Goal: Information Seeking & Learning: Learn about a topic

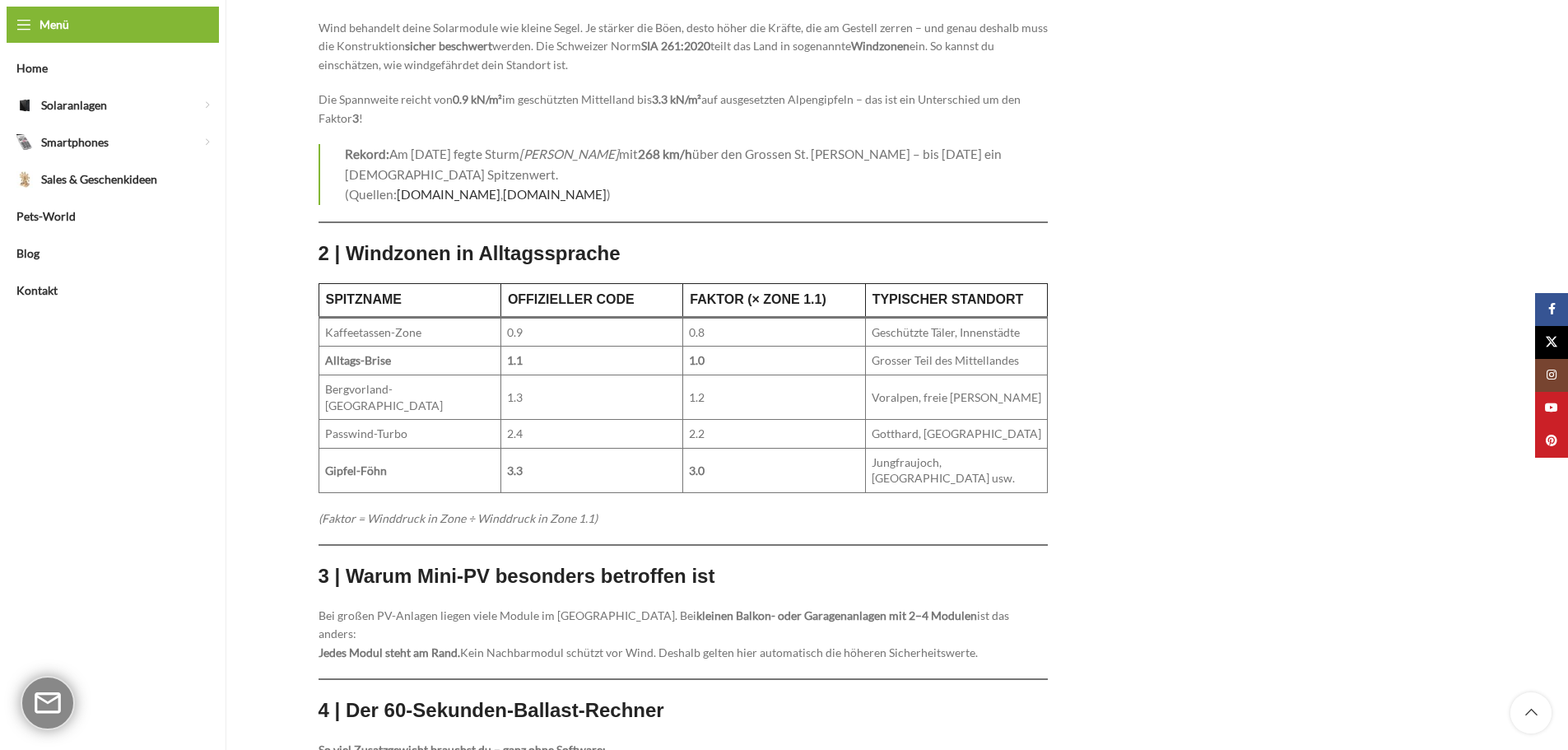
scroll to position [823, 0]
drag, startPoint x: 733, startPoint y: 396, endPoint x: 678, endPoint y: 392, distance: 55.1
click at [678, 392] on tr "Bergvorland-[GEOGRAPHIC_DATA] 1.3 1.2 Voralpen, freie [PERSON_NAME]" at bounding box center [682, 397] width 729 height 44
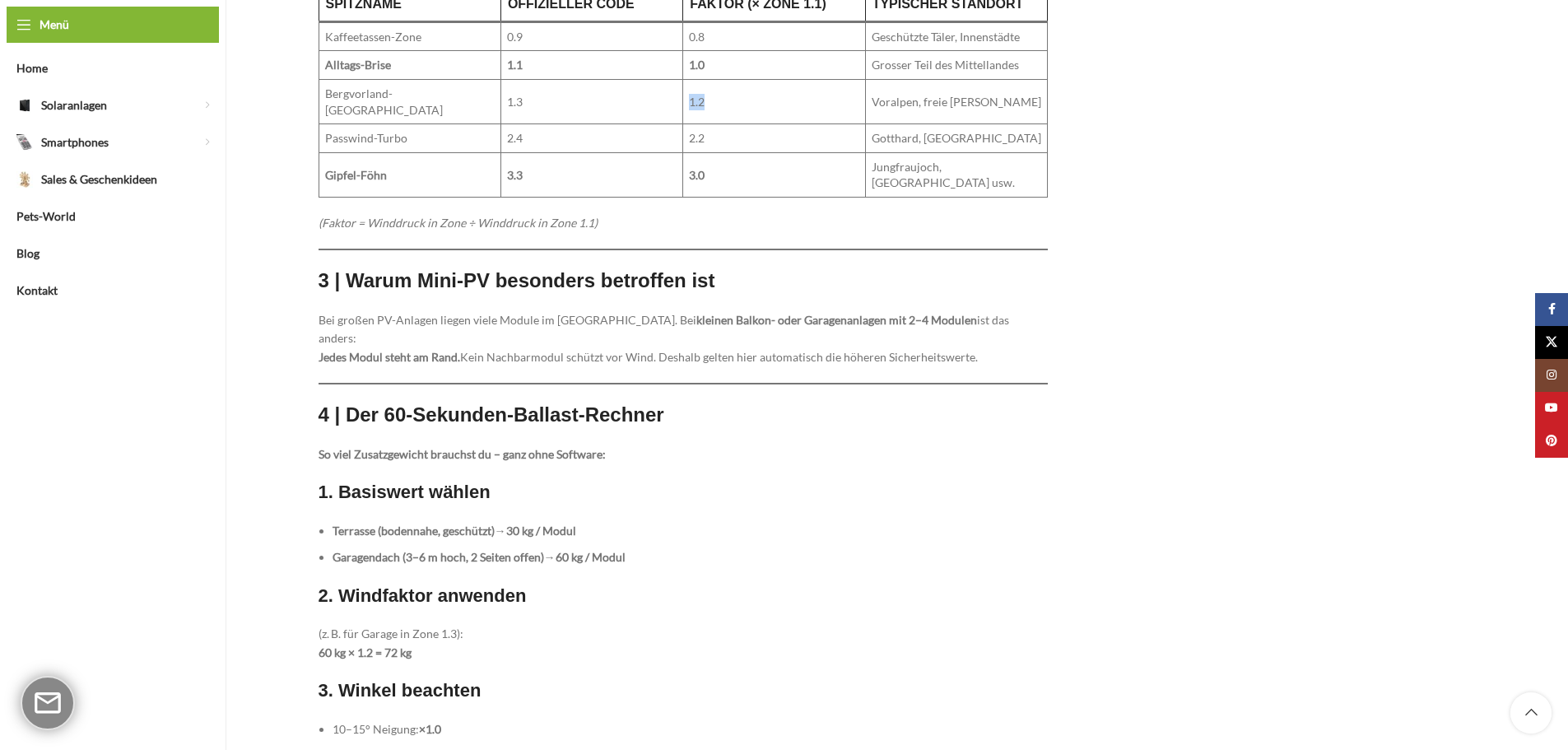
scroll to position [1152, 0]
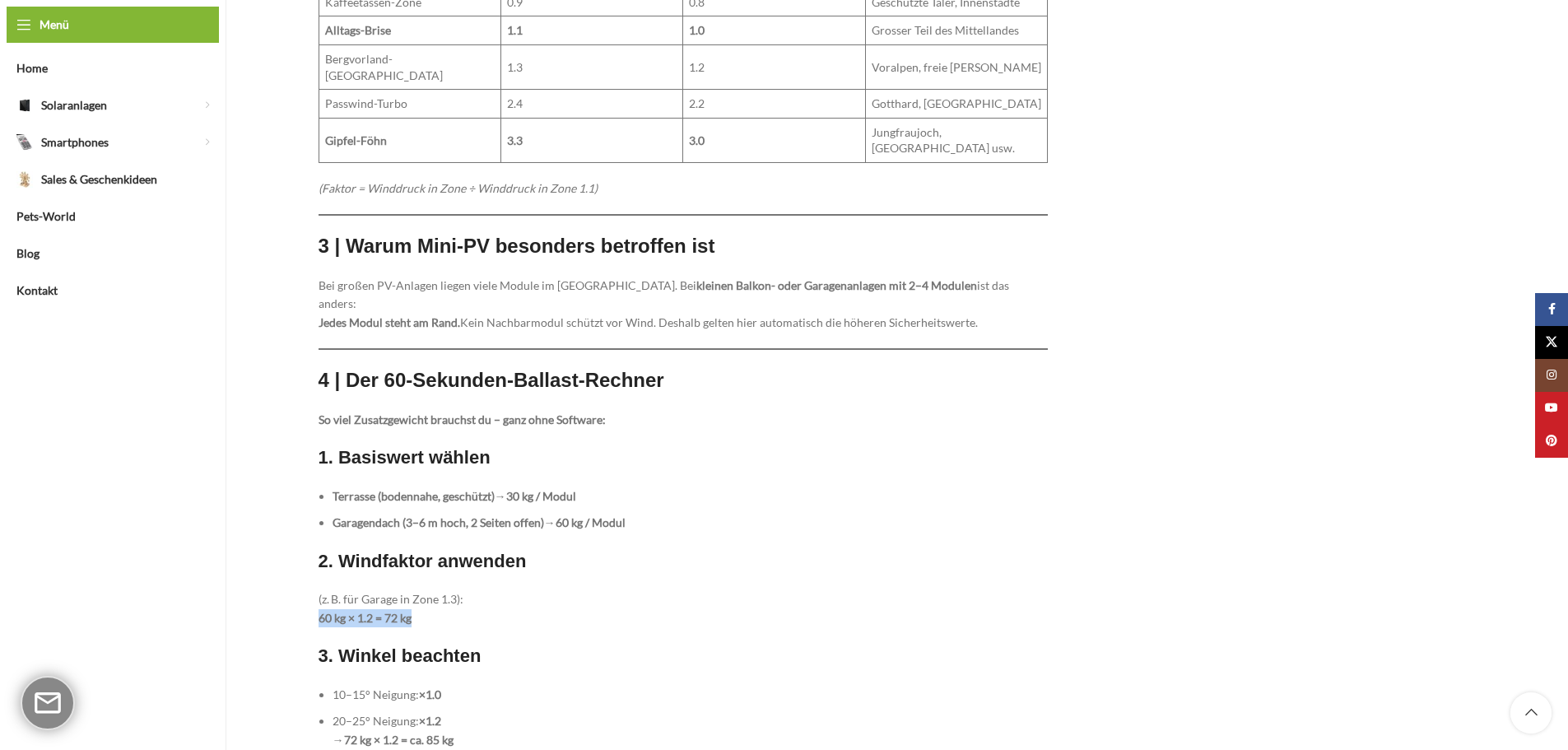
drag, startPoint x: 428, startPoint y: 573, endPoint x: 313, endPoint y: 574, distance: 115.0
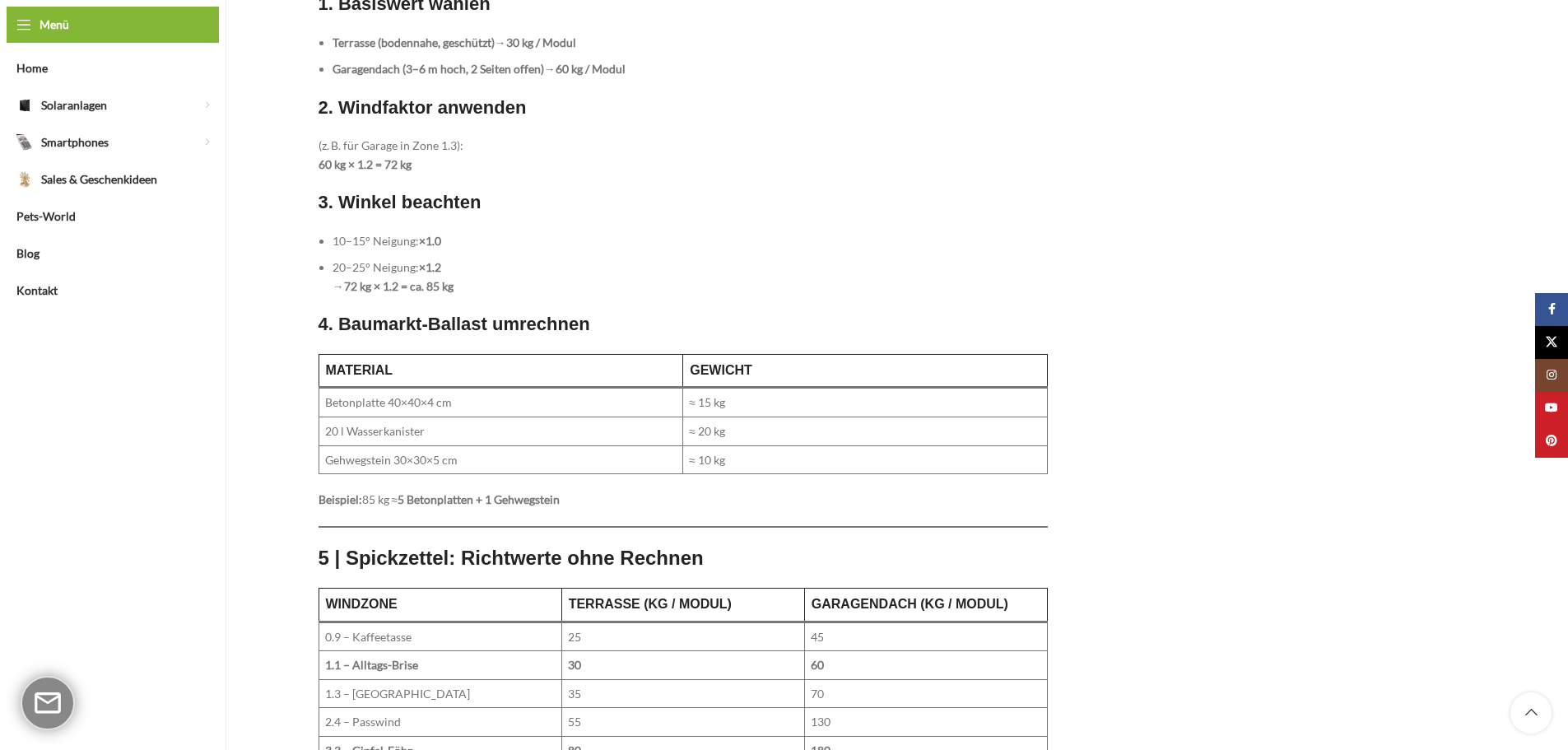
scroll to position [1647, 0]
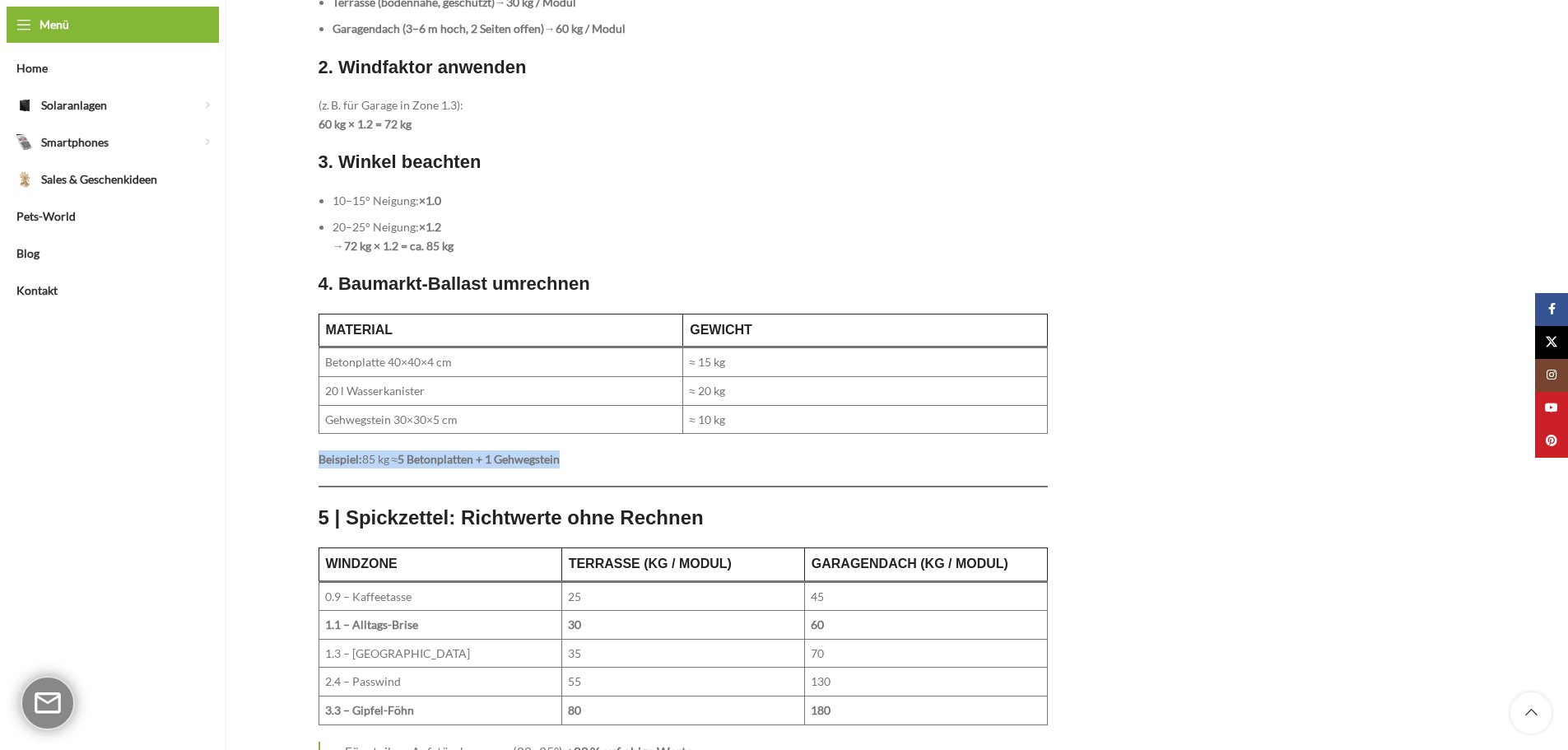
drag, startPoint x: 307, startPoint y: 413, endPoint x: 592, endPoint y: 417, distance: 285.0
click at [618, 450] on p "Beispiel: 85 kg ≈ 5 Betonplatten + 1 Gehwegstein" at bounding box center [683, 459] width 730 height 18
drag, startPoint x: 834, startPoint y: 596, endPoint x: 782, endPoint y: 596, distance: 52.0
click at [782, 639] on tr "1.3 – Bergvorland 35 70" at bounding box center [682, 653] width 729 height 29
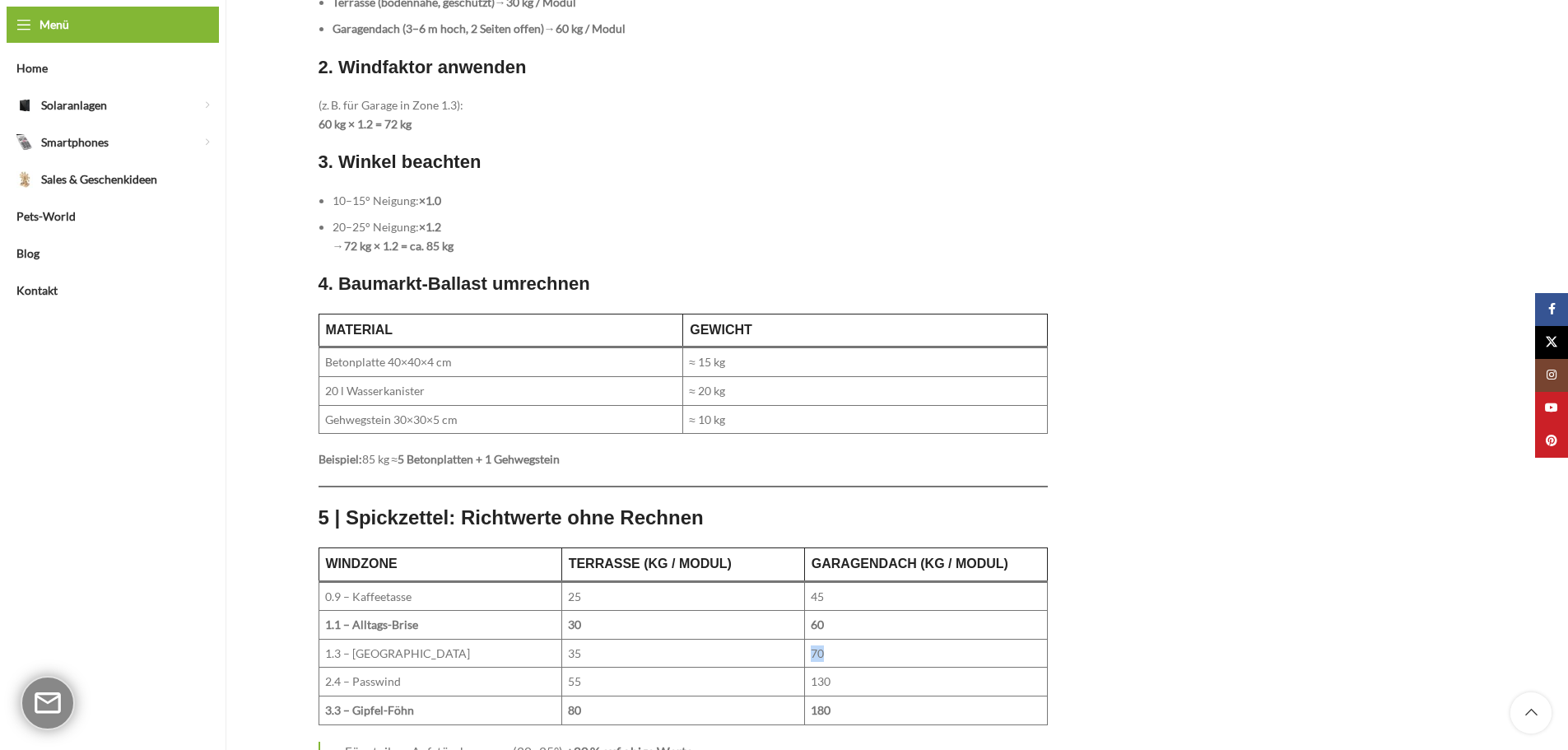
scroll to position [1812, 0]
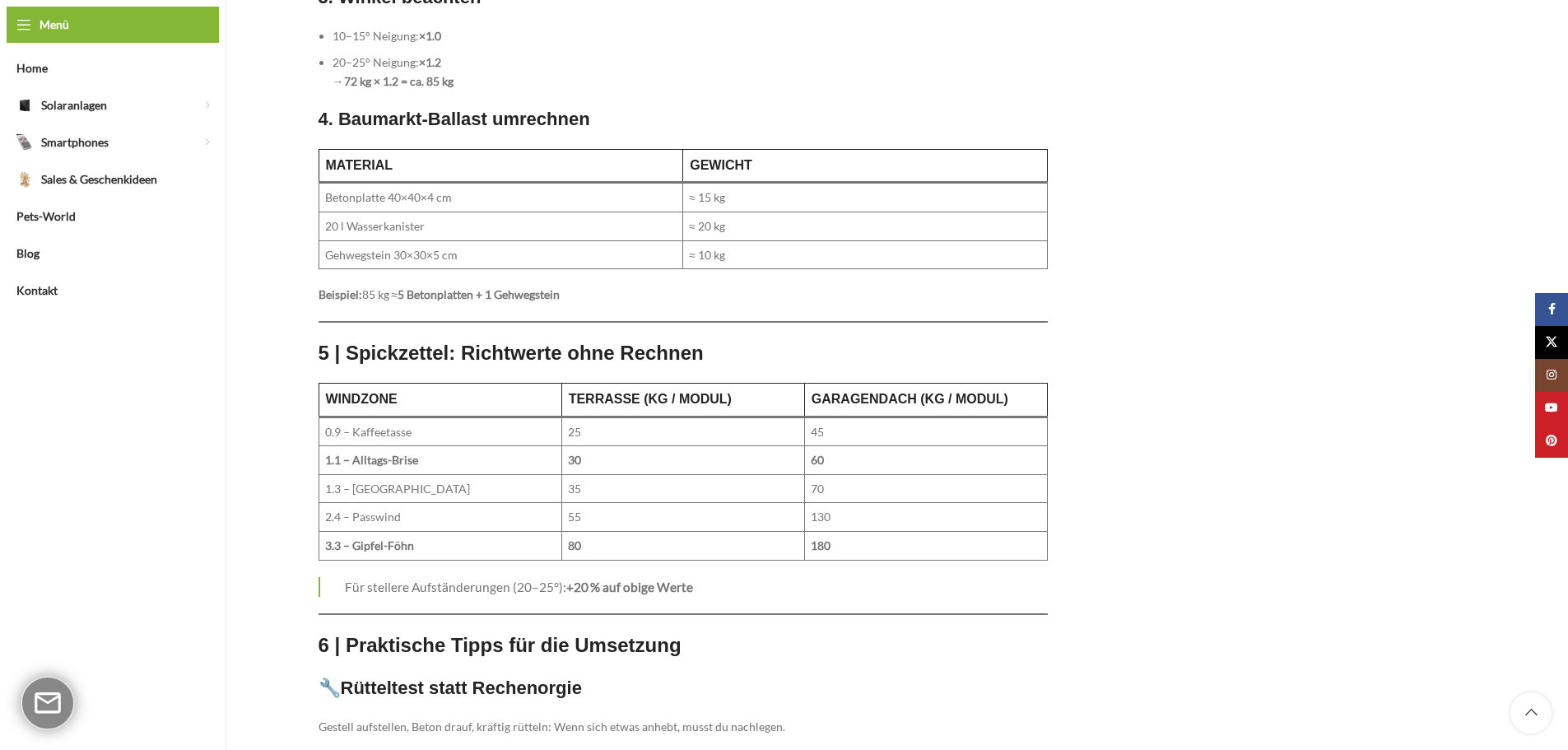
click at [971, 578] on p "Für steilere Aufständerungen (20–25°): +20 % auf obige Werte" at bounding box center [697, 588] width 704 height 21
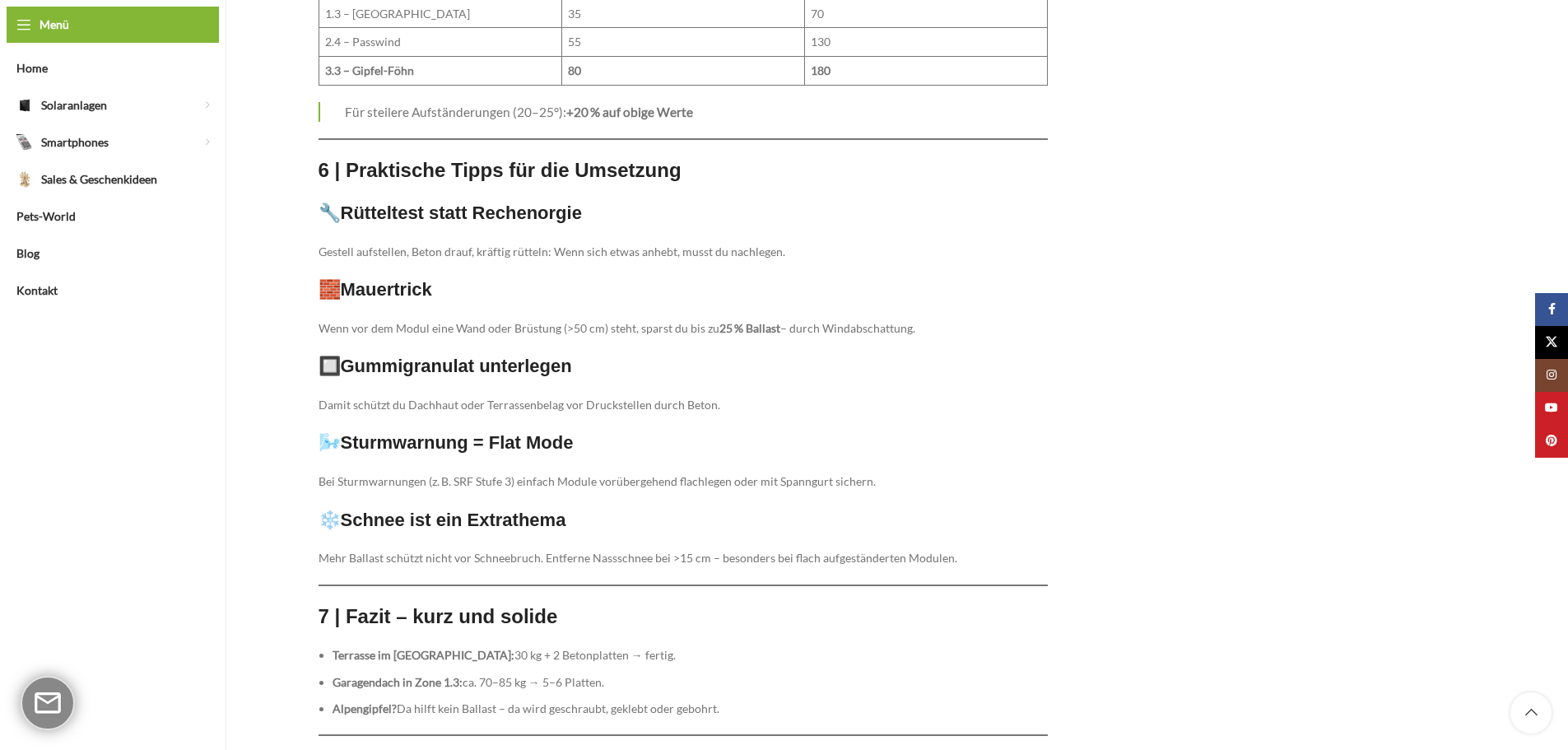
scroll to position [2470, 0]
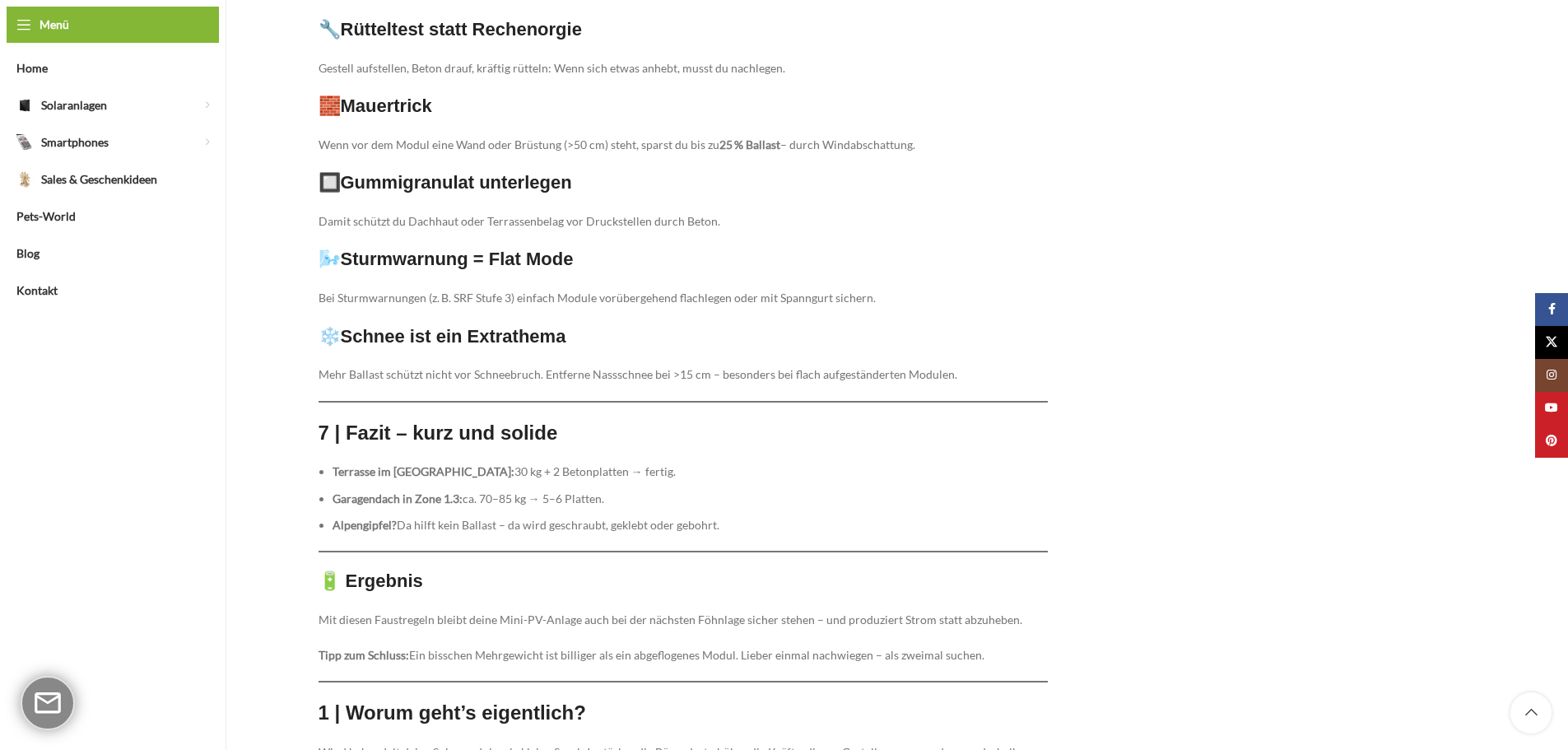
drag, startPoint x: 612, startPoint y: 422, endPoint x: 337, endPoint y: 421, distance: 275.0
click at [337, 462] on li "Terrasse im Mittelland: 30 kg + 2 Betonplatten → fertig." at bounding box center [691, 472] width 717 height 18
drag, startPoint x: 333, startPoint y: 452, endPoint x: 616, endPoint y: 444, distance: 283.1
click at [616, 490] on li "Garagendach in Zone 1.3: ca. 70–85 kg → 5–6 Platten." at bounding box center [691, 499] width 717 height 18
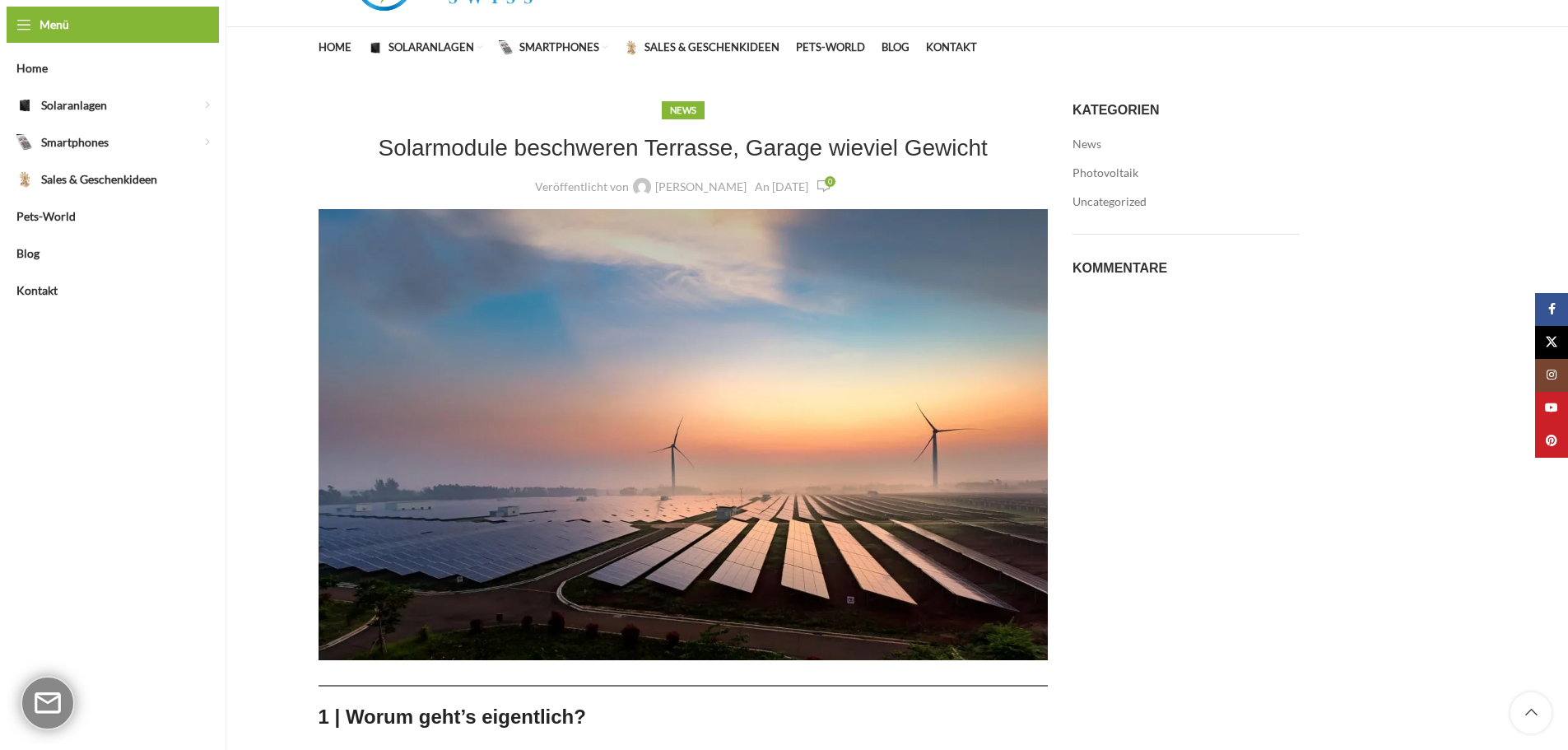
scroll to position [0, 0]
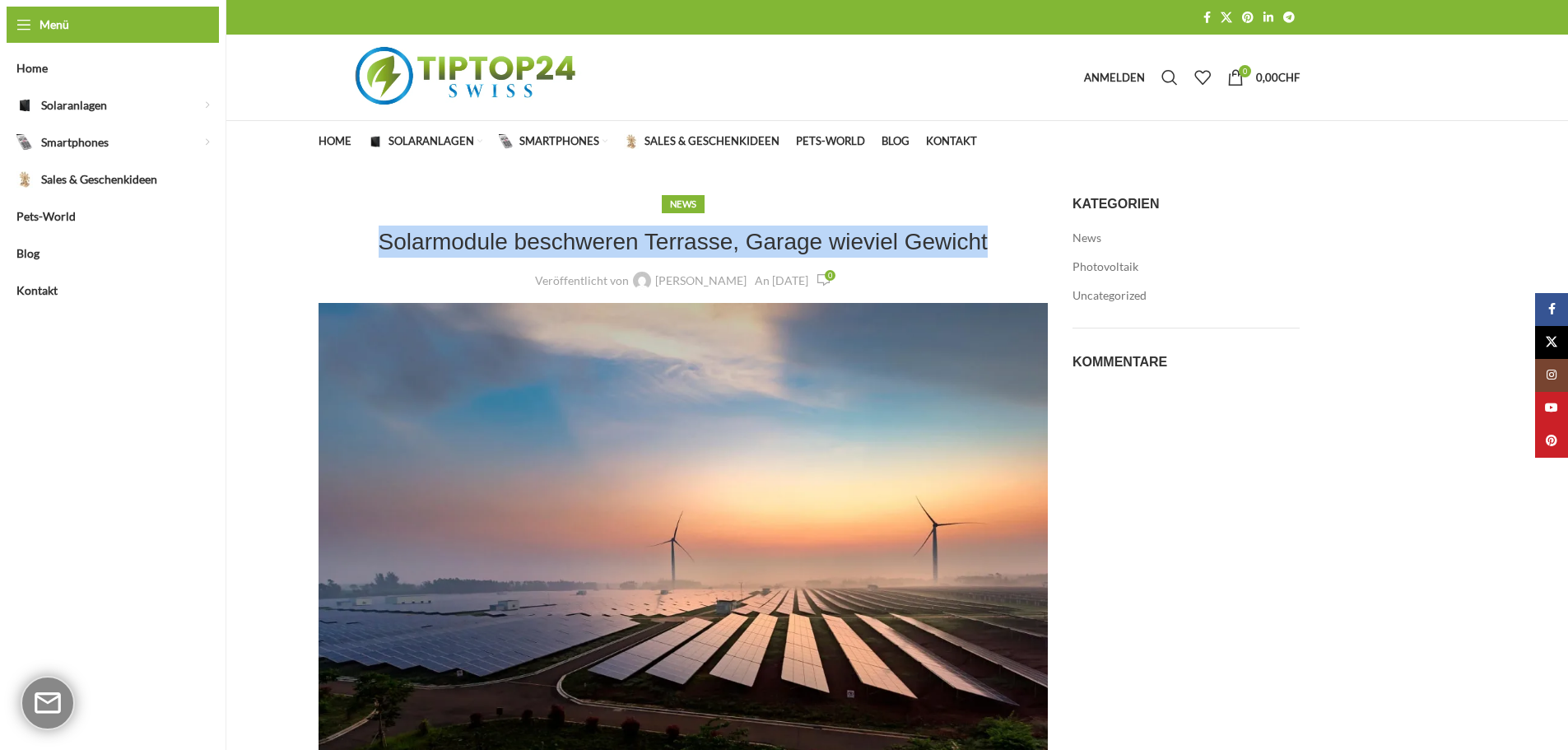
drag, startPoint x: 417, startPoint y: 251, endPoint x: 997, endPoint y: 237, distance: 580.2
click at [997, 237] on header "News Solarmodule beschweren Terrasse, Garage wieviel Gewicht Veröffentlicht von…" at bounding box center [683, 474] width 730 height 559
copy h1 "Solarmodule beschweren Terrasse, Garage wieviel Gewicht"
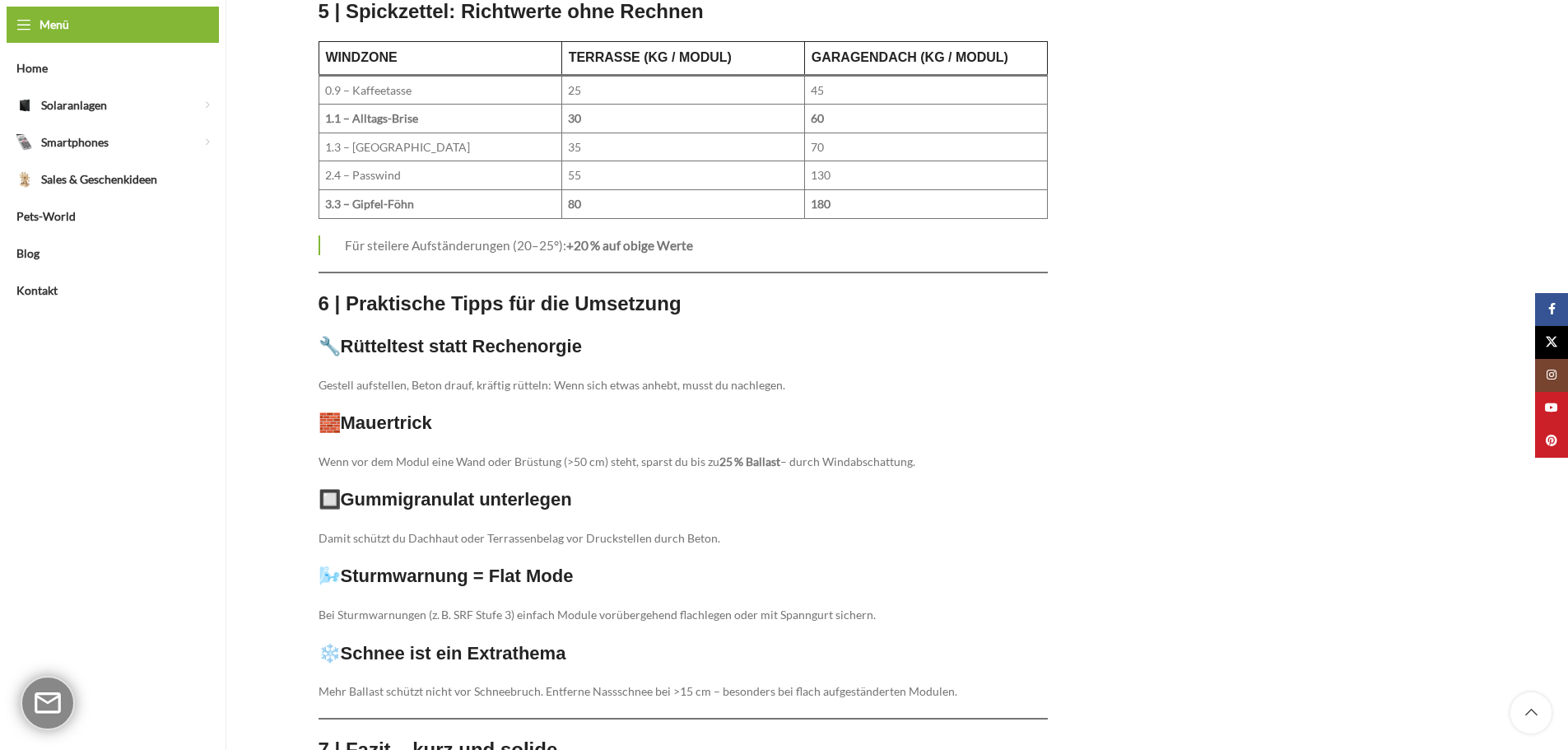
scroll to position [1812, 0]
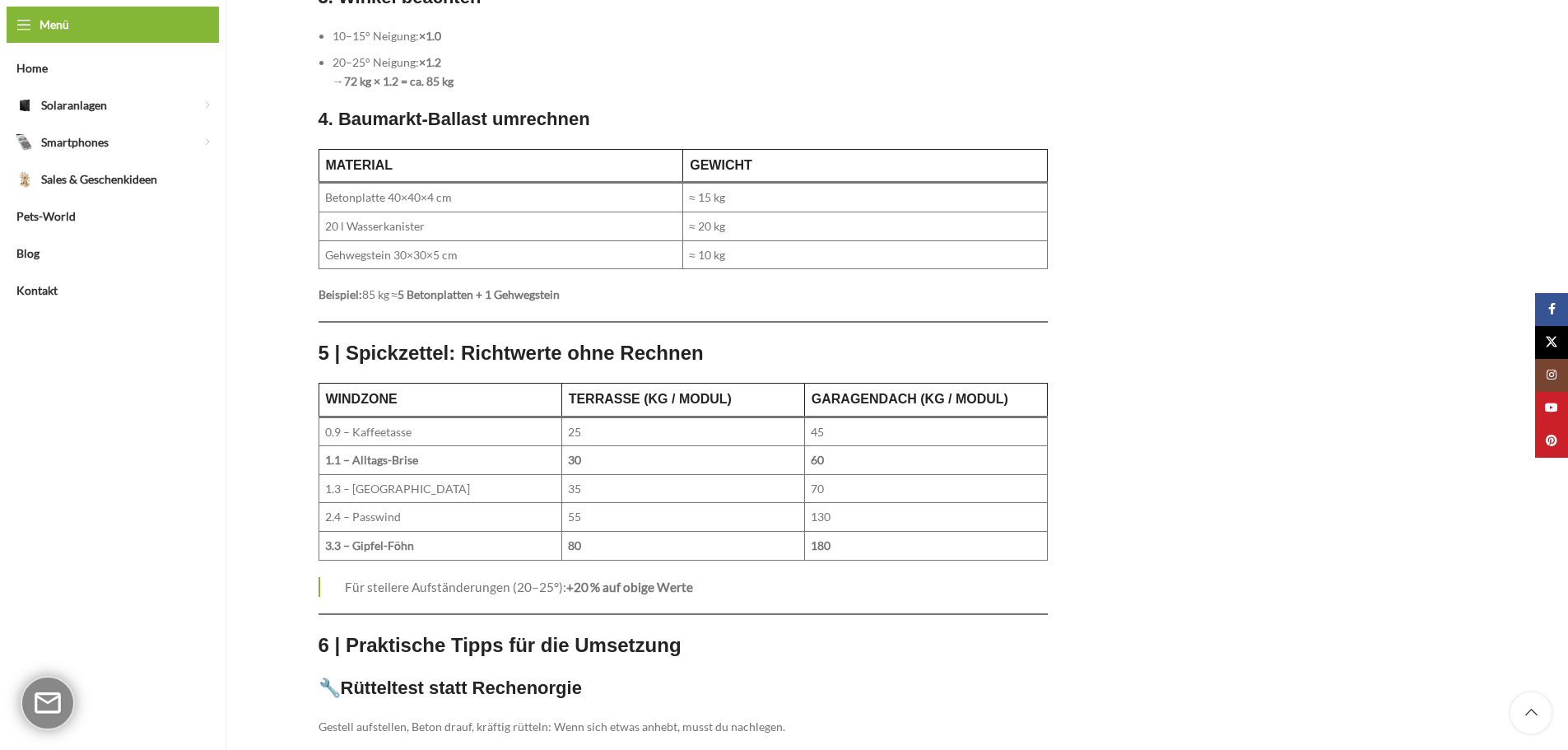
drag, startPoint x: 607, startPoint y: 437, endPoint x: 548, endPoint y: 437, distance: 59.0
click at [548, 474] on tr "1.3 – Bergvorland 35 70" at bounding box center [682, 488] width 729 height 29
drag, startPoint x: 841, startPoint y: 443, endPoint x: 810, endPoint y: 442, distance: 31.0
click at [810, 474] on td "70" at bounding box center [925, 488] width 242 height 29
drag, startPoint x: 843, startPoint y: 464, endPoint x: 783, endPoint y: 470, distance: 60.3
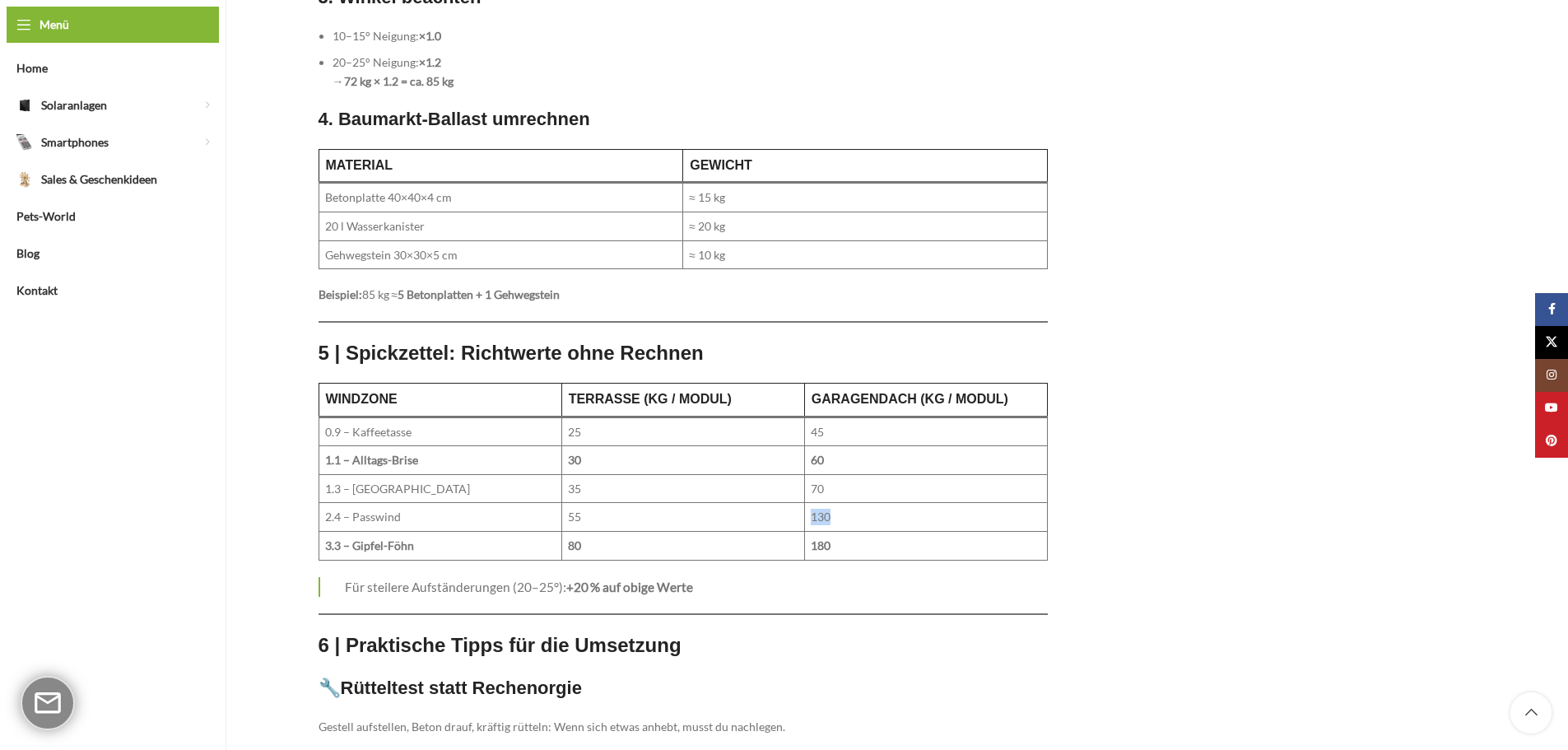
click at [783, 503] on tr "2.4 – Passwind 55 130" at bounding box center [682, 518] width 729 height 29
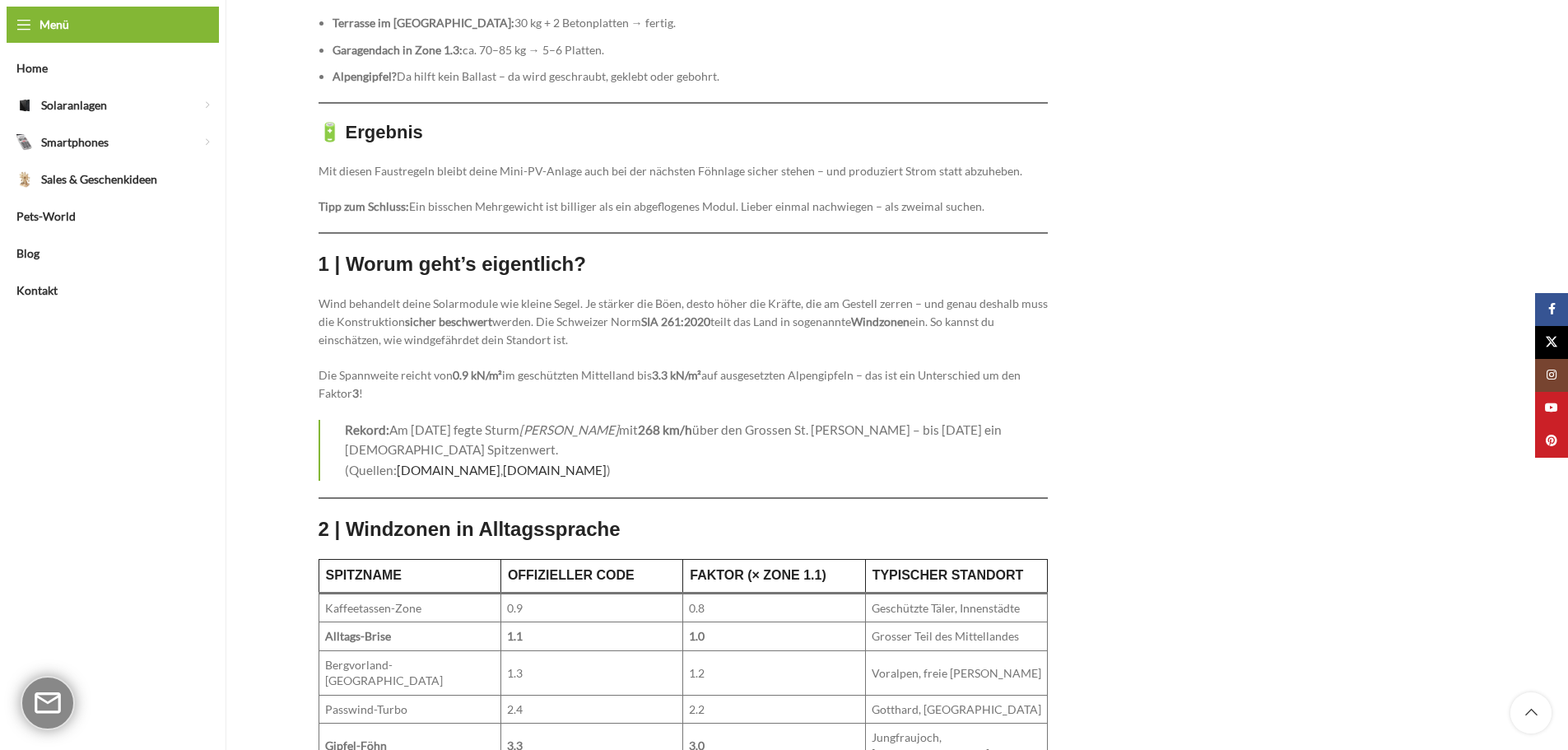
scroll to position [2964, 0]
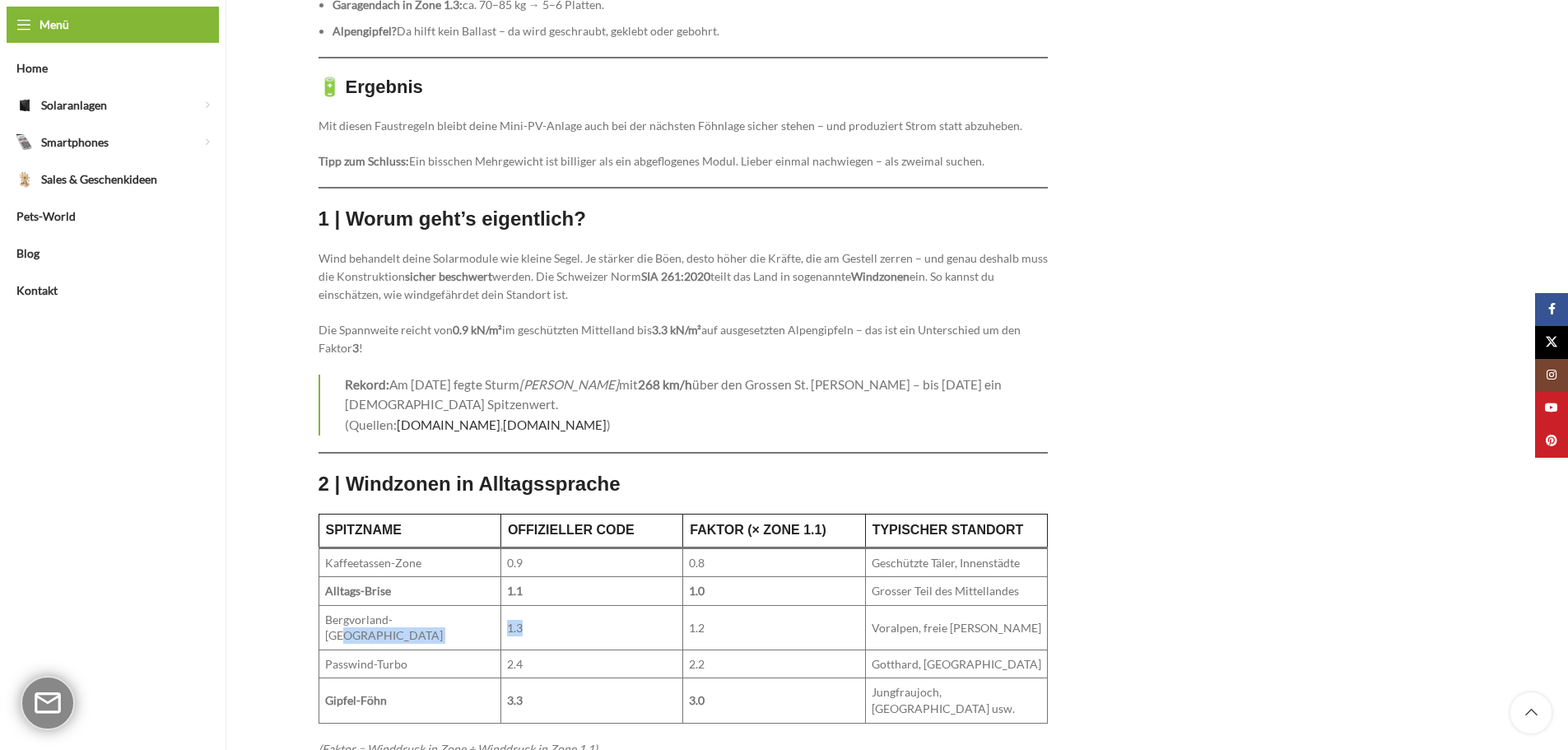
drag, startPoint x: 534, startPoint y: 572, endPoint x: 492, endPoint y: 571, distance: 42.0
click at [492, 605] on tr "Bergvorland-[GEOGRAPHIC_DATA] 1.3 1.2 Voralpen, freie [PERSON_NAME]" at bounding box center [682, 627] width 729 height 44
drag, startPoint x: 713, startPoint y: 569, endPoint x: 683, endPoint y: 572, distance: 30.1
click at [683, 605] on td "1.2" at bounding box center [774, 627] width 182 height 44
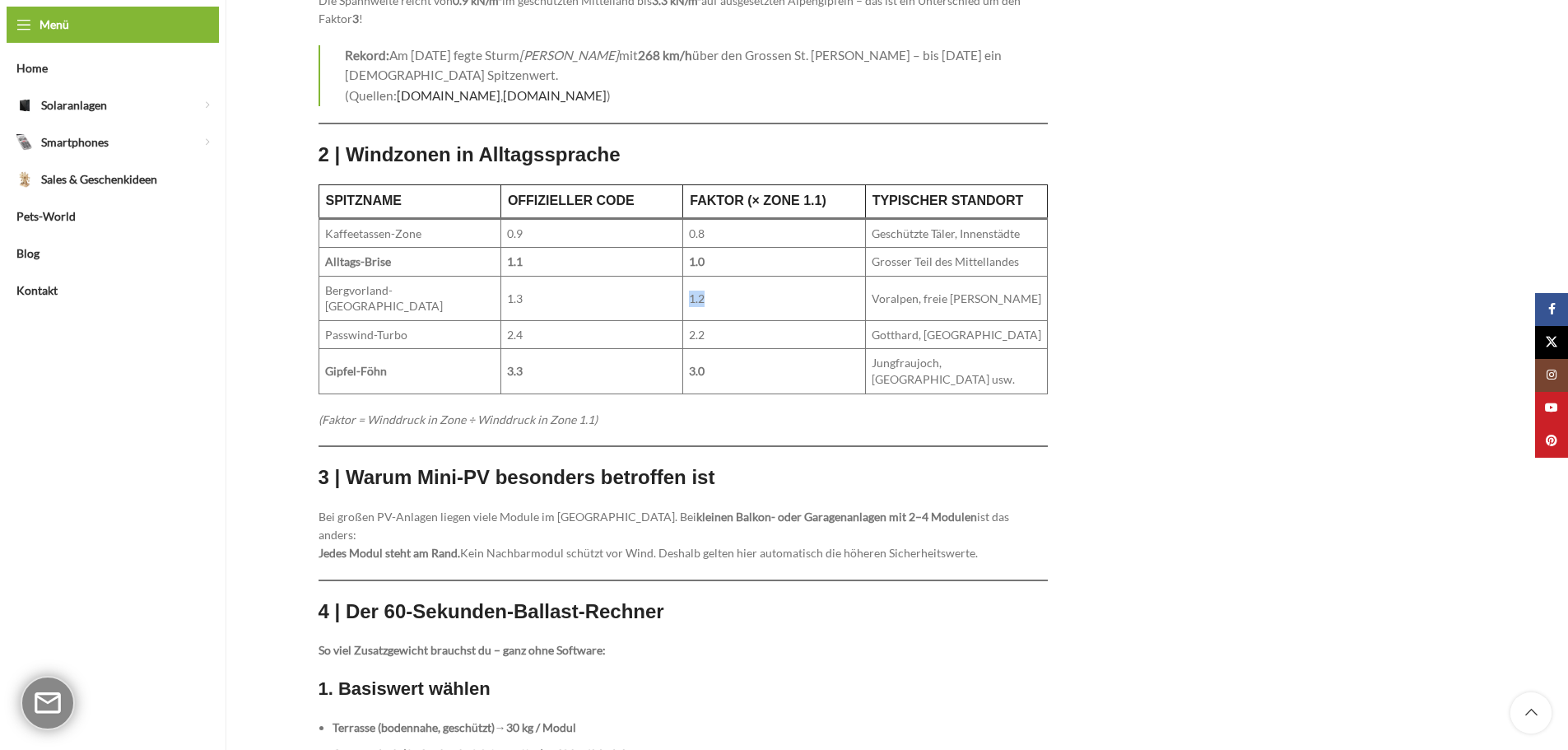
scroll to position [3458, 0]
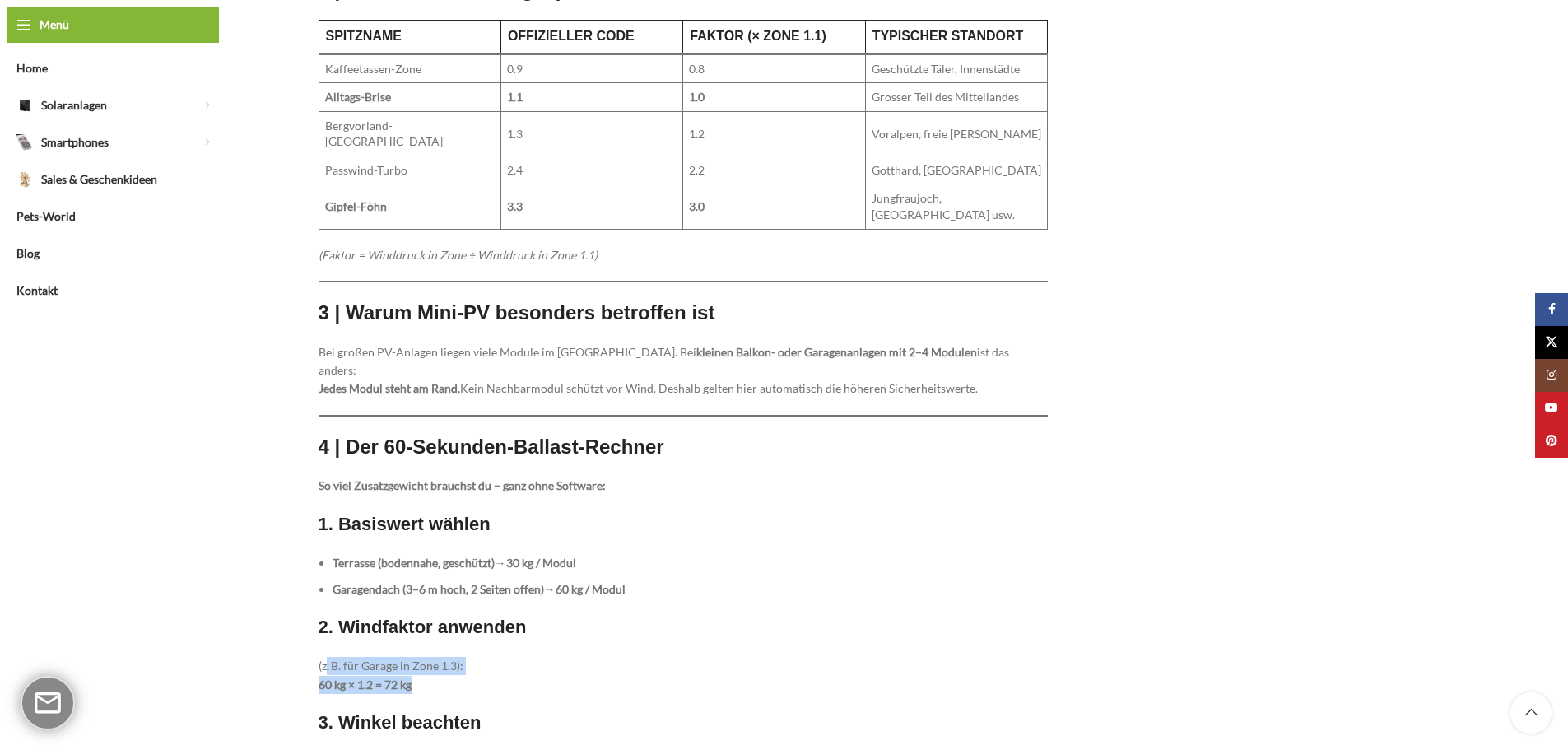
drag, startPoint x: 407, startPoint y: 588, endPoint x: 325, endPoint y: 566, distance: 84.9
click at [325, 657] on p "(z. B. für Garage in Zone 1.3): 60 kg × 1.2 = 72 kg" at bounding box center [683, 675] width 730 height 37
click at [460, 657] on p "(z. B. für Garage in Zone 1.3): 60 kg × 1.2 = 72 kg" at bounding box center [683, 675] width 730 height 37
